Goal: Information Seeking & Learning: Learn about a topic

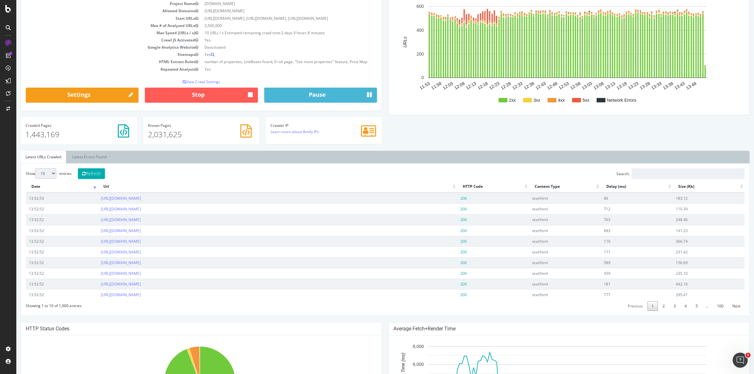
scroll to position [157, 0]
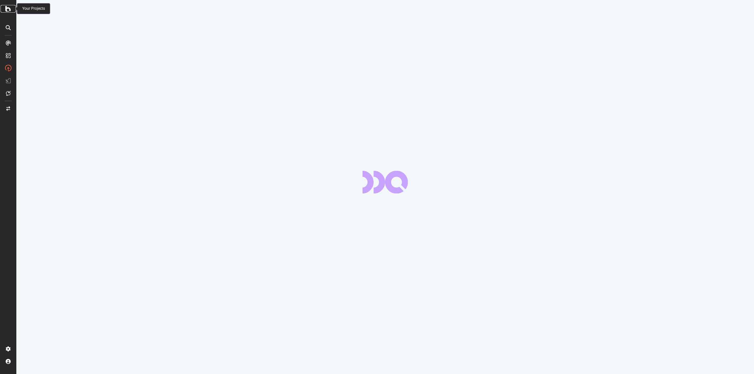
click at [9, 12] on icon at bounding box center [8, 9] width 6 height 8
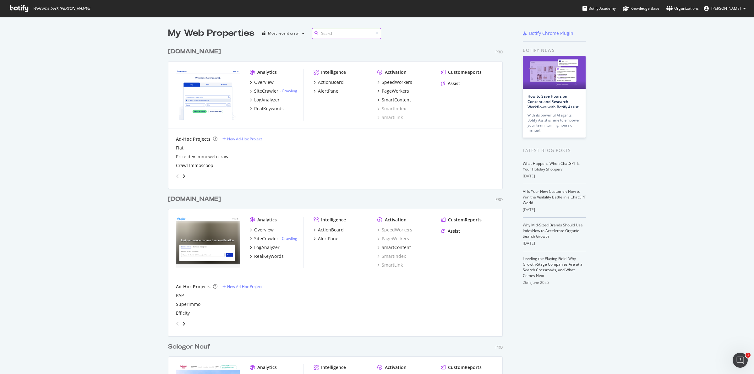
click at [332, 29] on input at bounding box center [346, 33] width 69 height 11
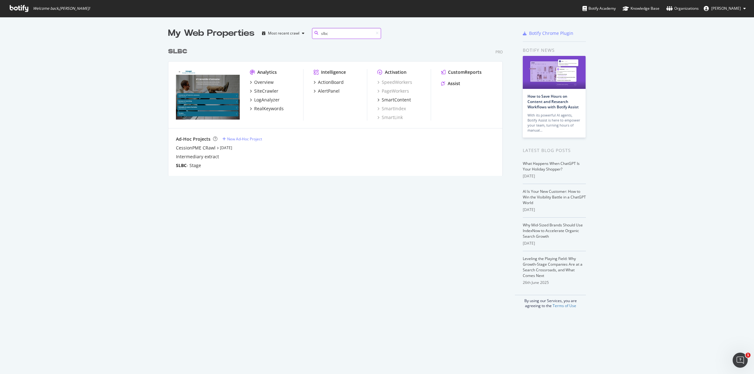
scroll to position [130, 334]
type input "slbc"
click at [266, 85] on div "Overview" at bounding box center [263, 82] width 19 height 6
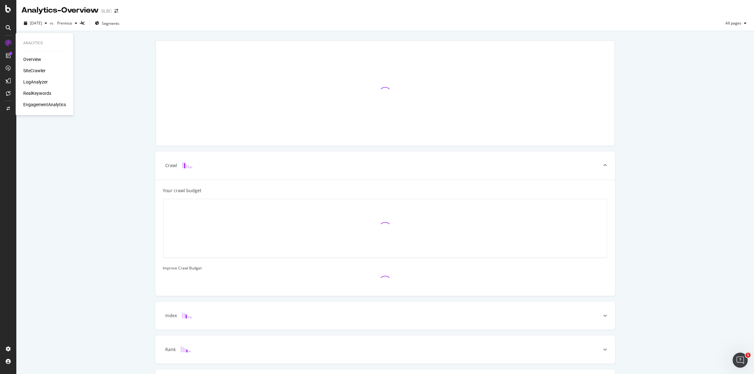
click at [32, 69] on div "SiteCrawler" at bounding box center [34, 71] width 22 height 6
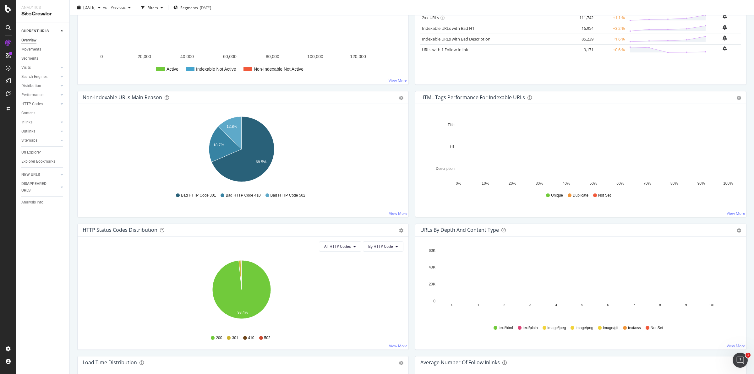
scroll to position [52, 0]
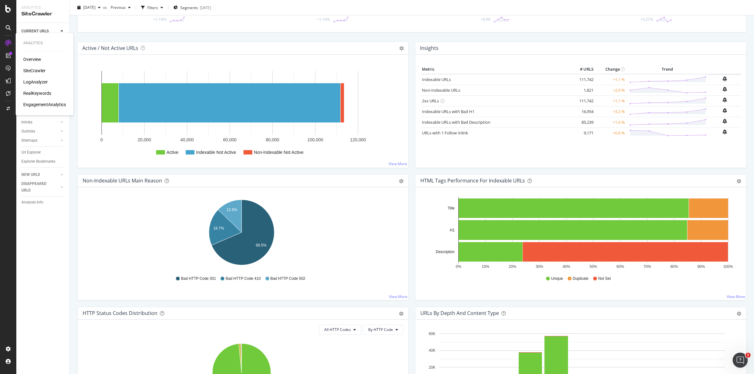
click at [38, 80] on div "LogAnalyzer" at bounding box center [35, 82] width 25 height 6
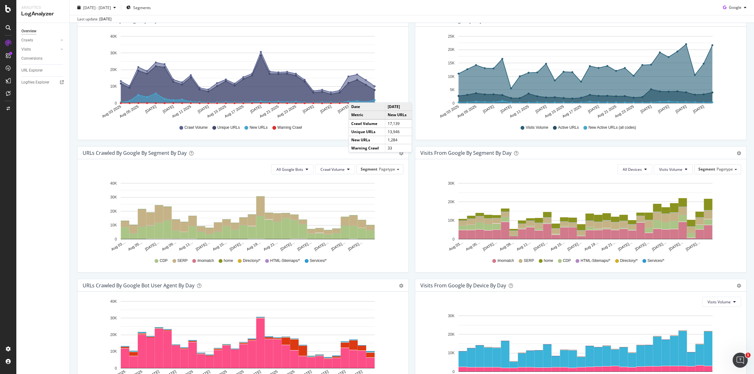
scroll to position [71, 0]
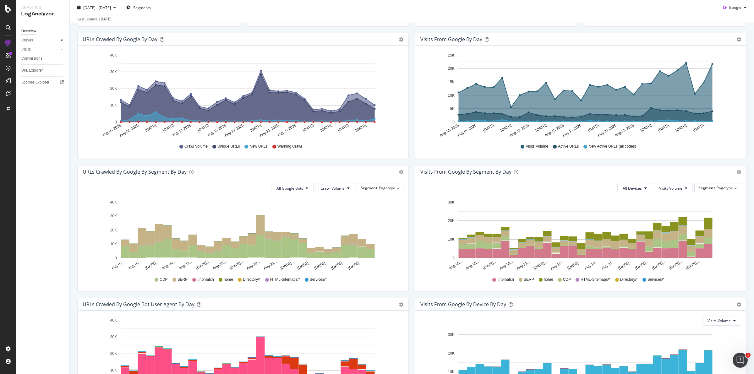
click at [62, 40] on icon at bounding box center [62, 40] width 3 height 4
click at [42, 50] on div "Daily Distribution" at bounding box center [38, 49] width 29 height 7
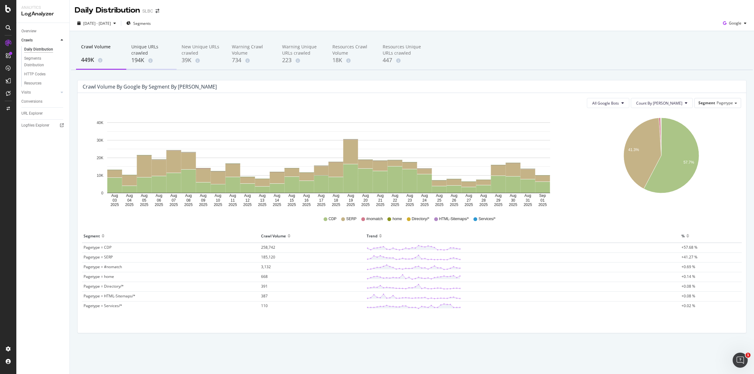
click at [139, 50] on div "Unique URLs crawled" at bounding box center [151, 50] width 40 height 13
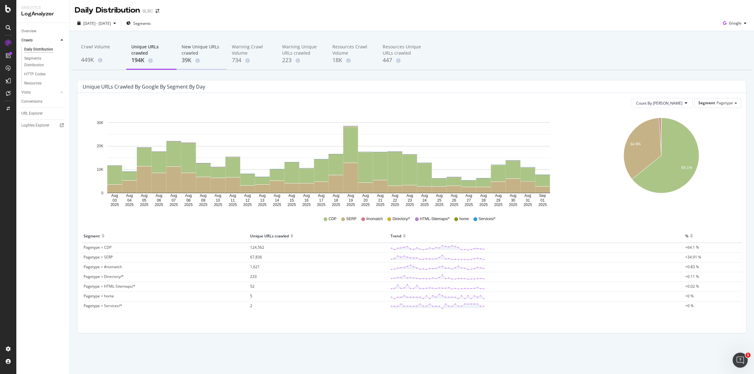
click at [189, 47] on div "New Unique URLs crawled" at bounding box center [202, 50] width 40 height 13
